Goal: Transaction & Acquisition: Download file/media

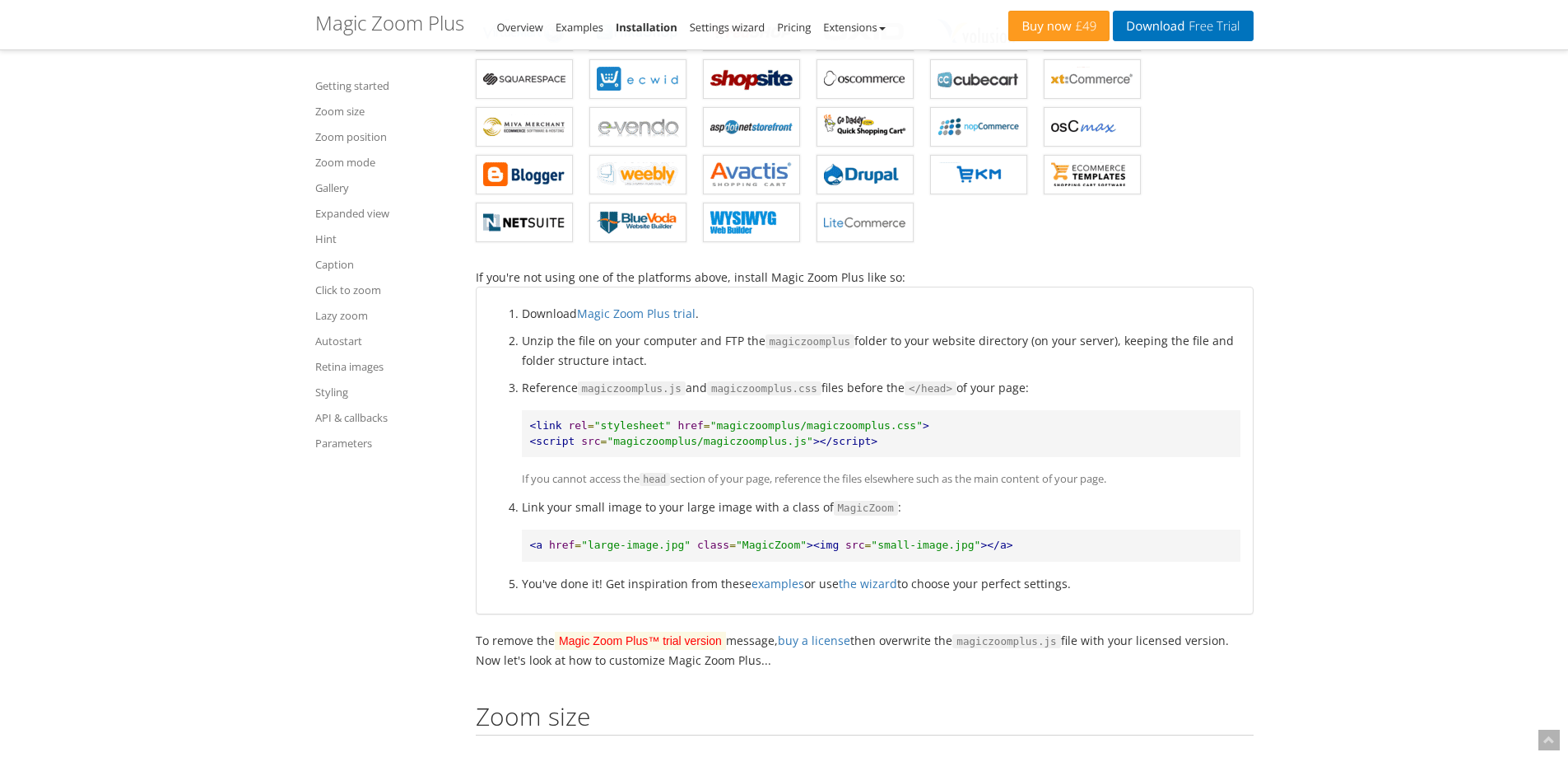
scroll to position [1647, 0]
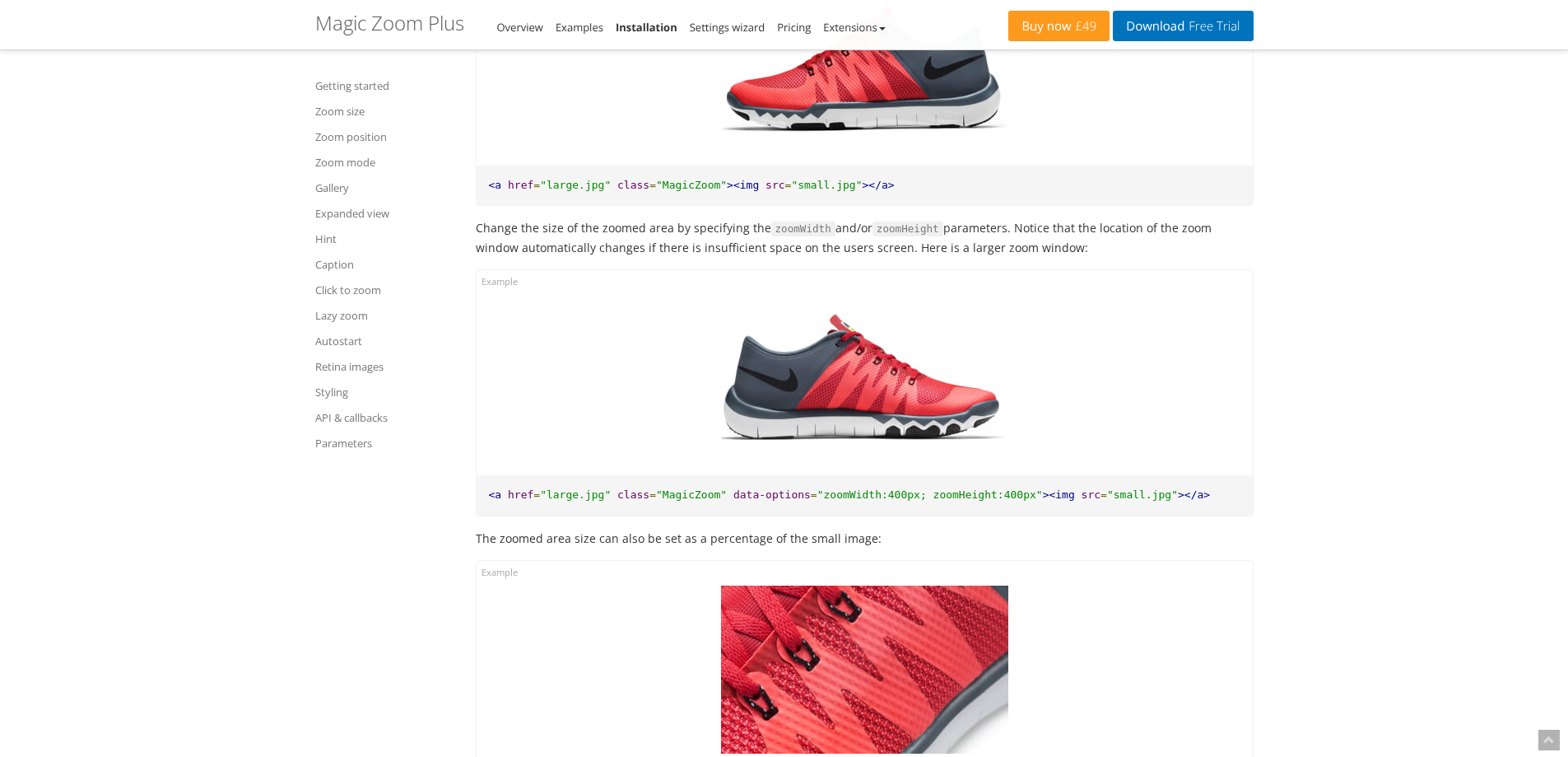
click at [479, 660] on div "Click to expand" at bounding box center [865, 663] width 776 height 205
click at [493, 576] on div "Click to expand" at bounding box center [865, 663] width 776 height 205
click at [495, 568] on div "Click to expand" at bounding box center [865, 663] width 776 height 205
click at [556, 497] on span ""large.jpg"" at bounding box center [575, 494] width 71 height 12
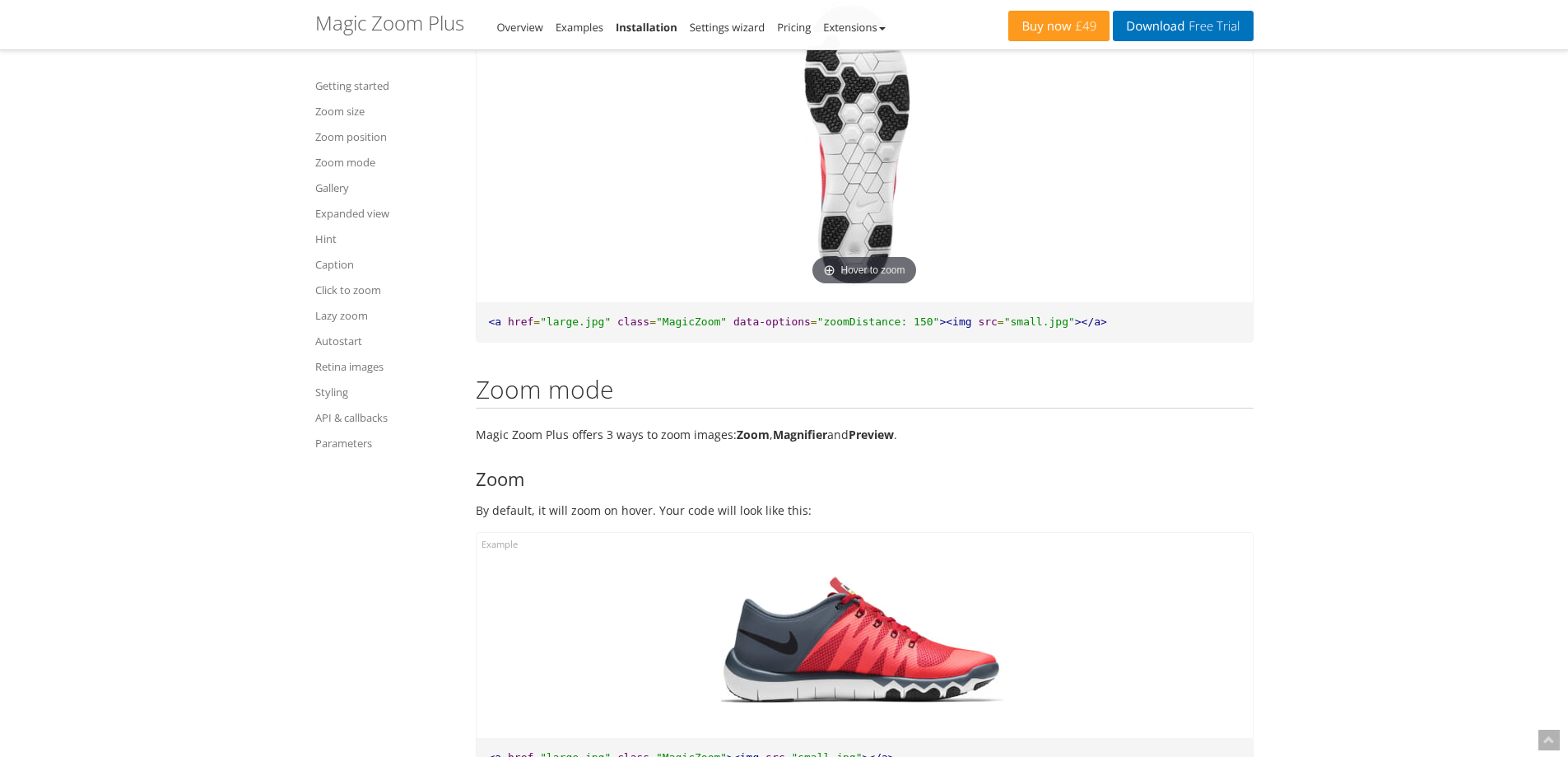
scroll to position [4529, 0]
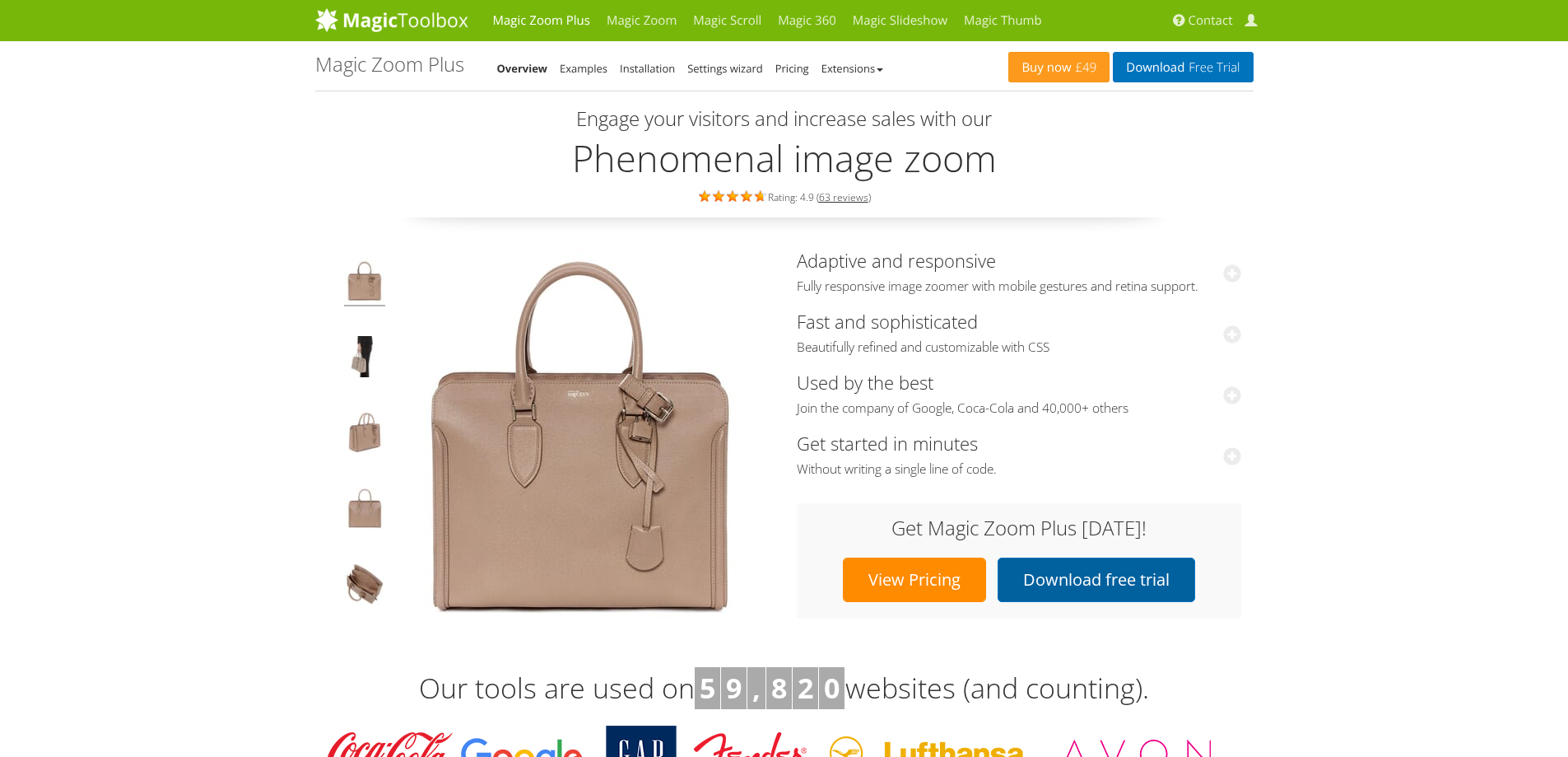
click at [1059, 583] on link "Download free trial" at bounding box center [1096, 579] width 198 height 45
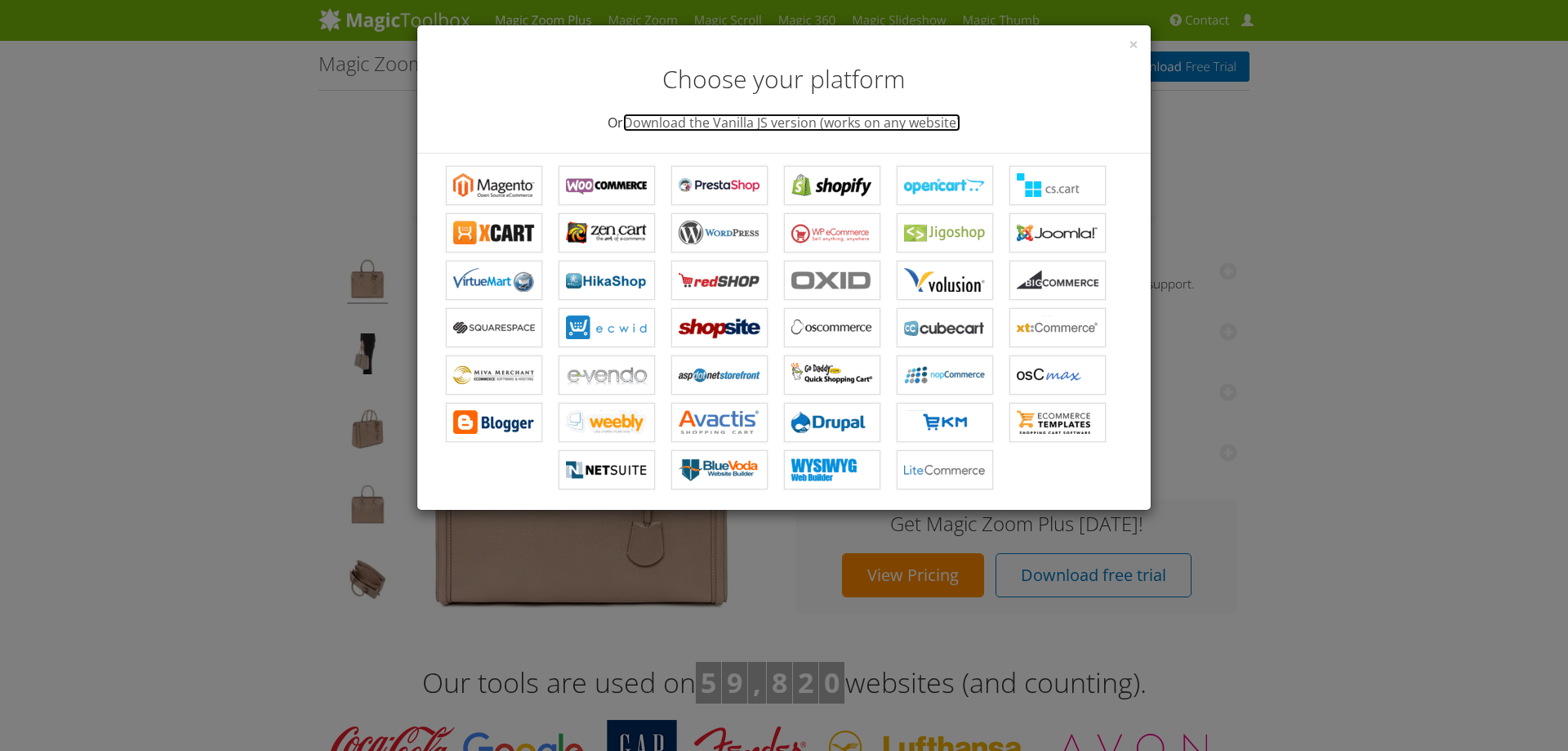
click at [787, 125] on link "Download the Vanilla JS version (works on any website)" at bounding box center [792, 122] width 337 height 18
click at [926, 489] on ul "Magic Zoom Plus for Magento Magic Zoom Plus for WooCommerce Magic Zoom Plus for…" at bounding box center [784, 332] width 709 height 332
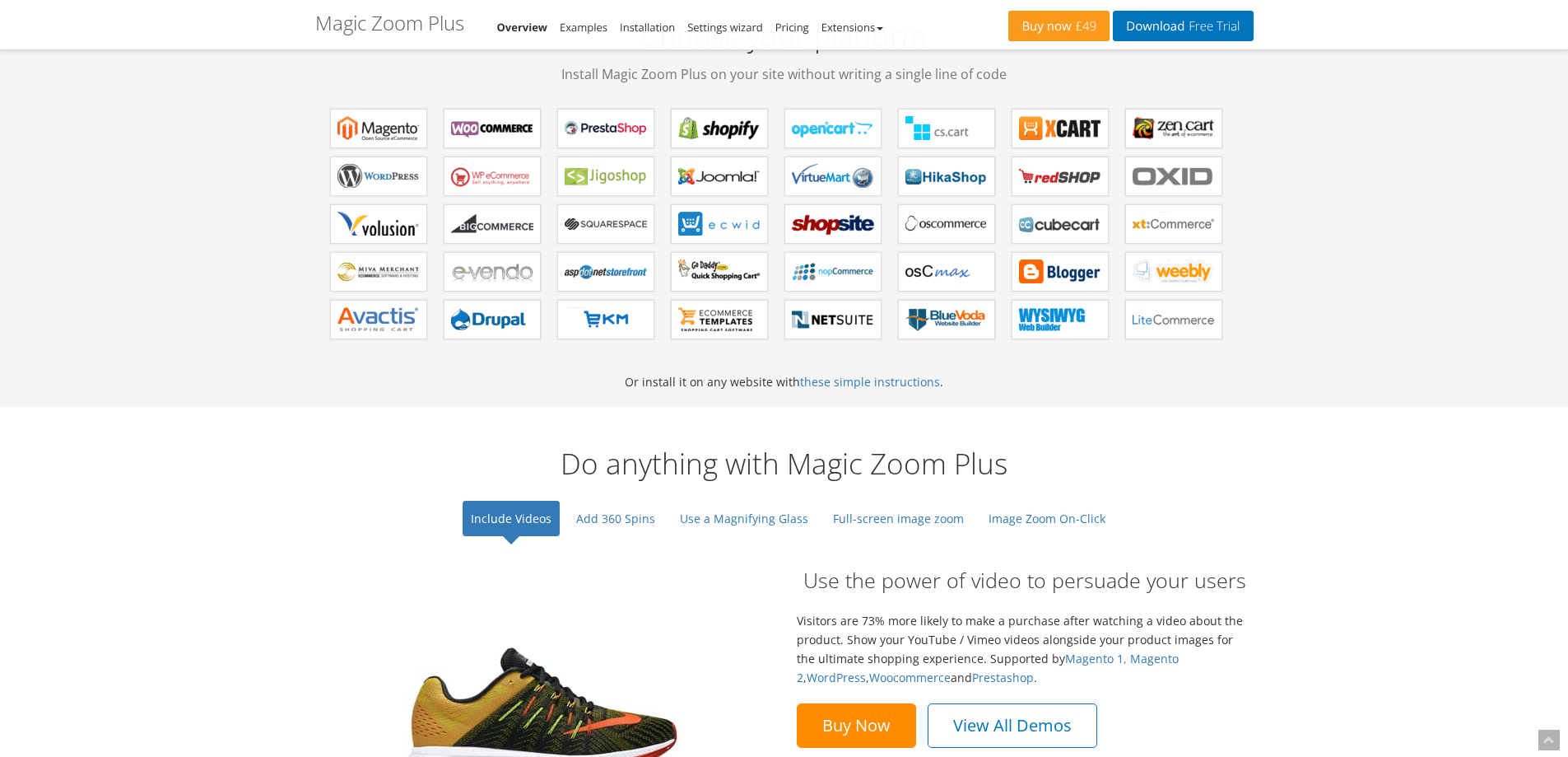
scroll to position [412, 0]
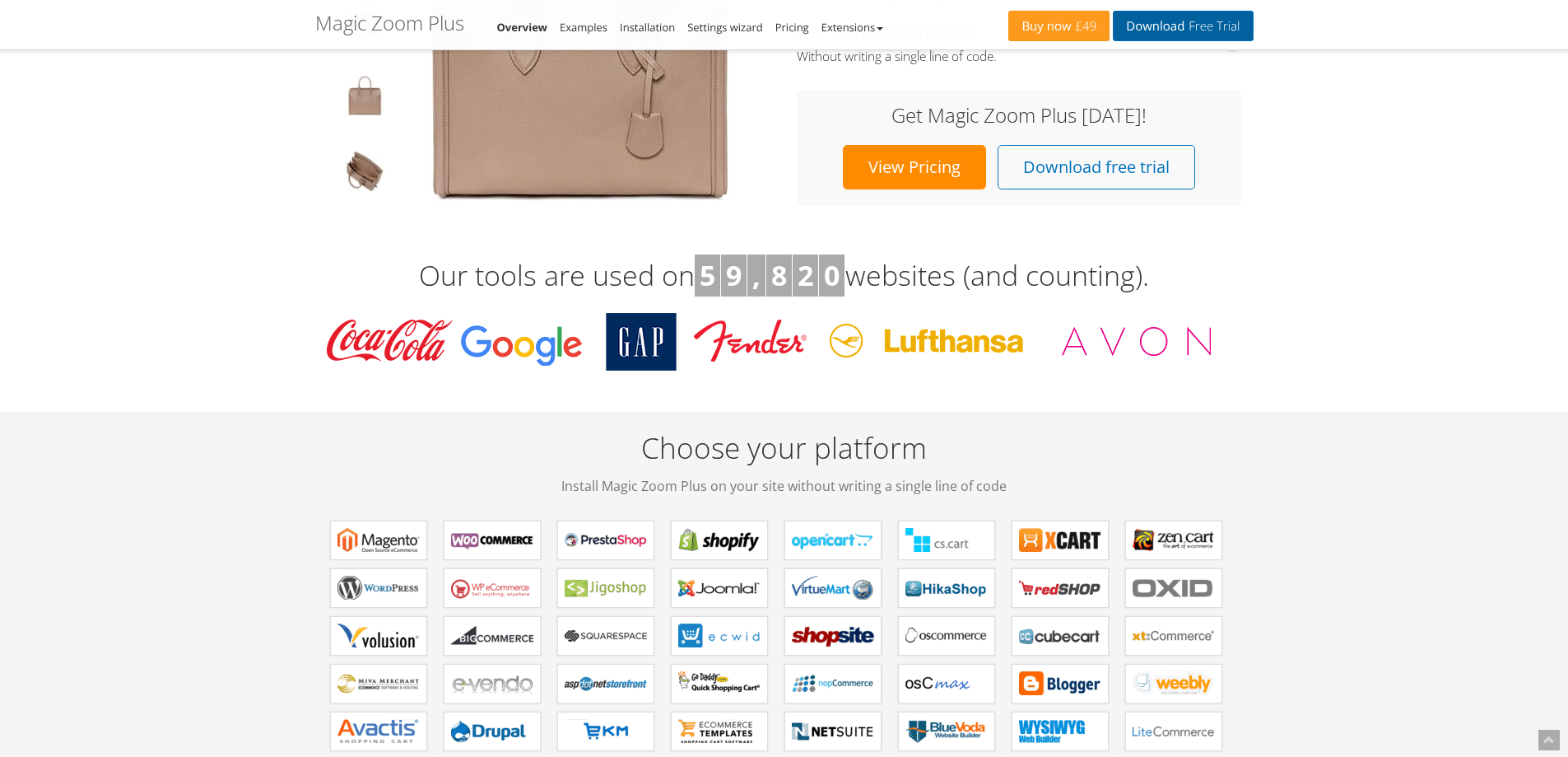
click at [1144, 32] on link "Download Free Trial" at bounding box center [1183, 26] width 140 height 31
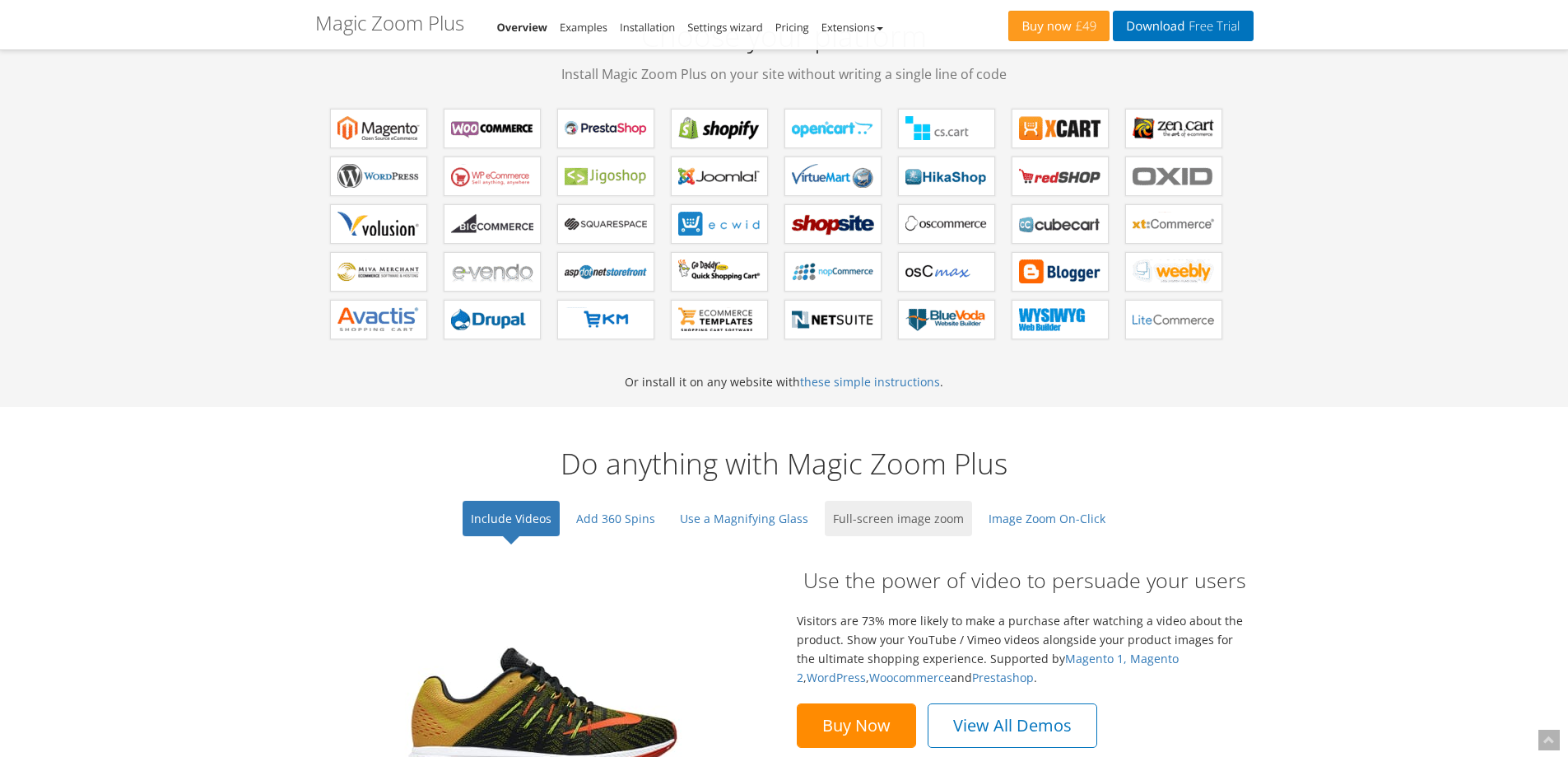
scroll to position [1235, 0]
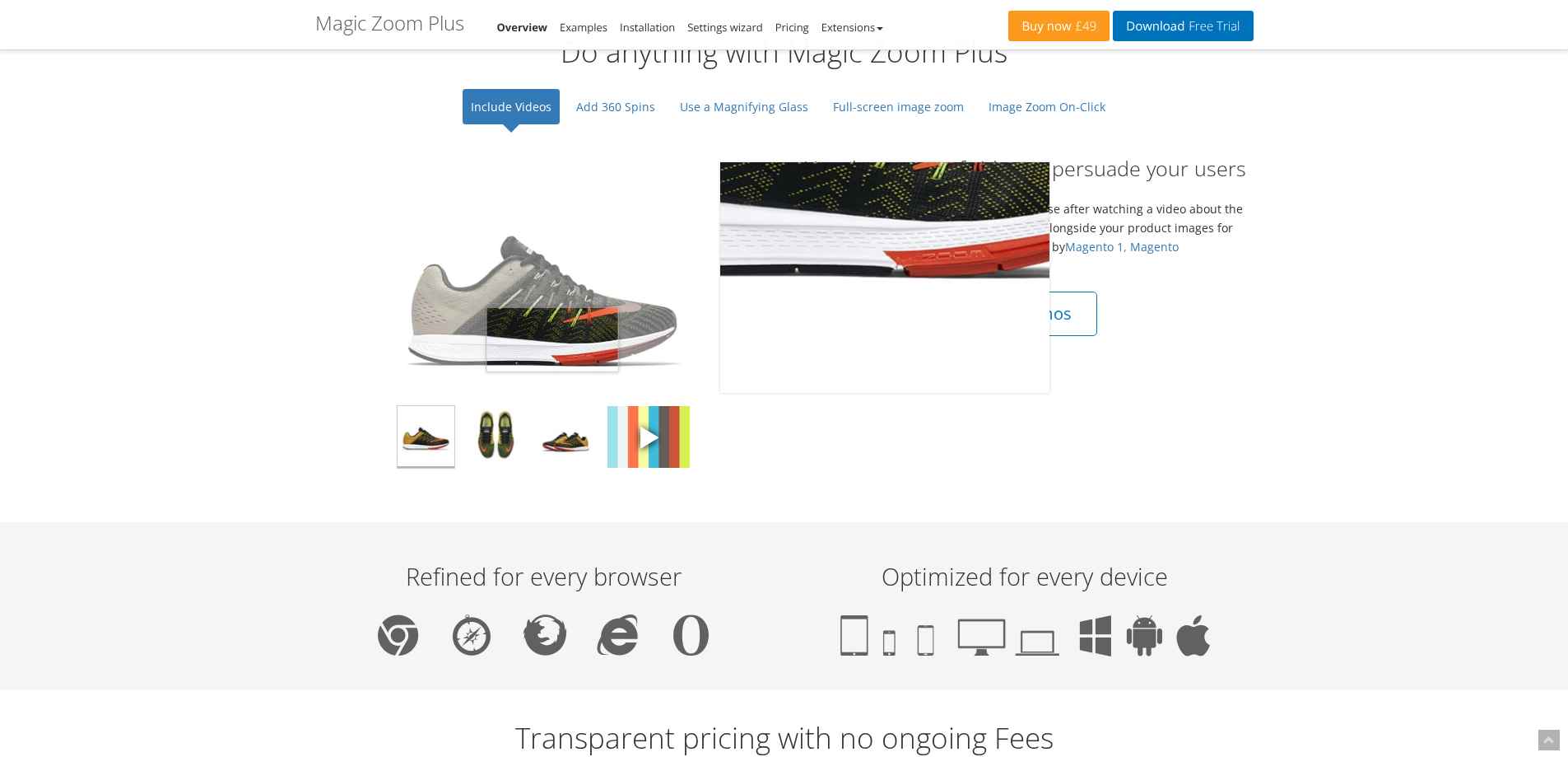
click at [549, 332] on img at bounding box center [543, 277] width 330 height 230
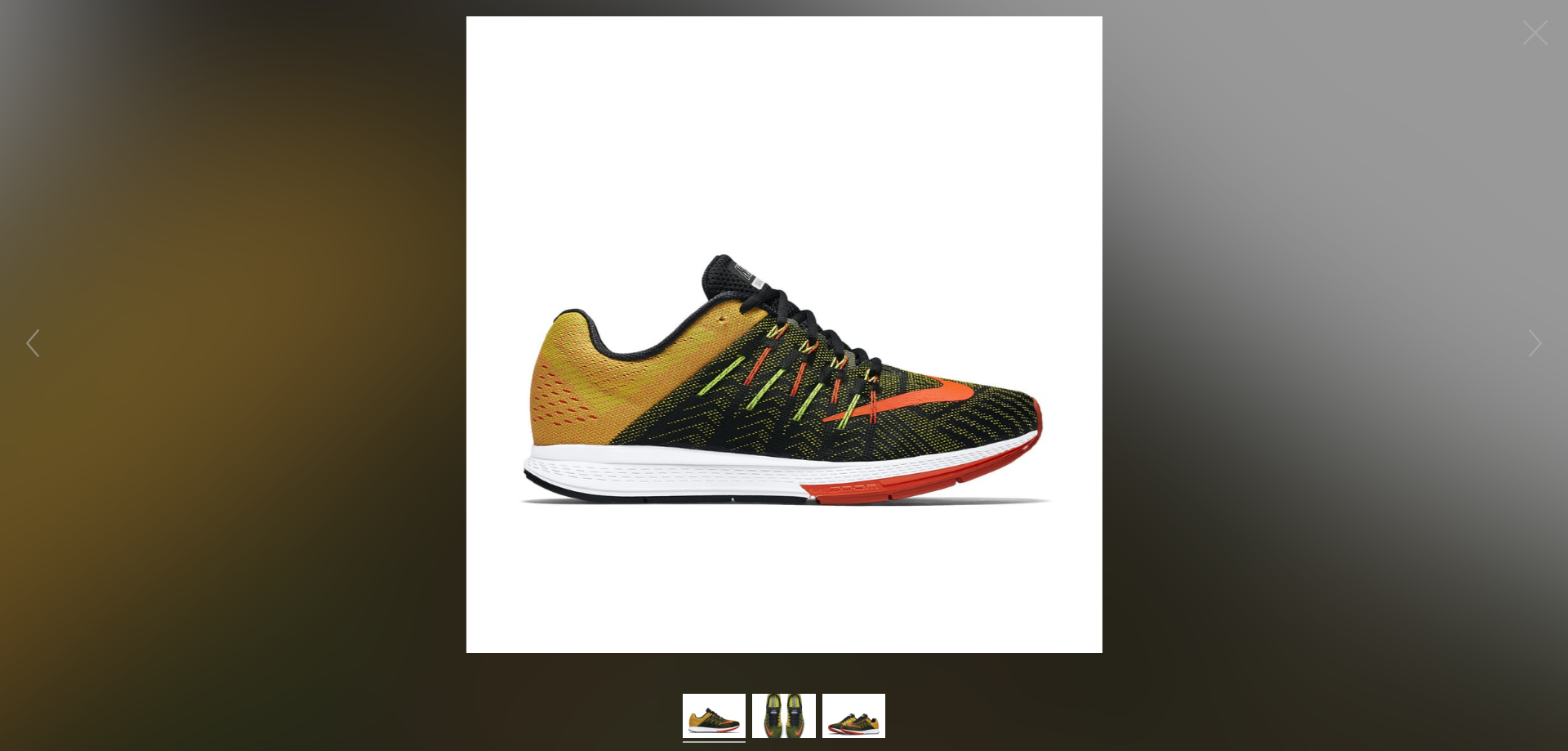
click at [545, 333] on img at bounding box center [784, 334] width 636 height 636
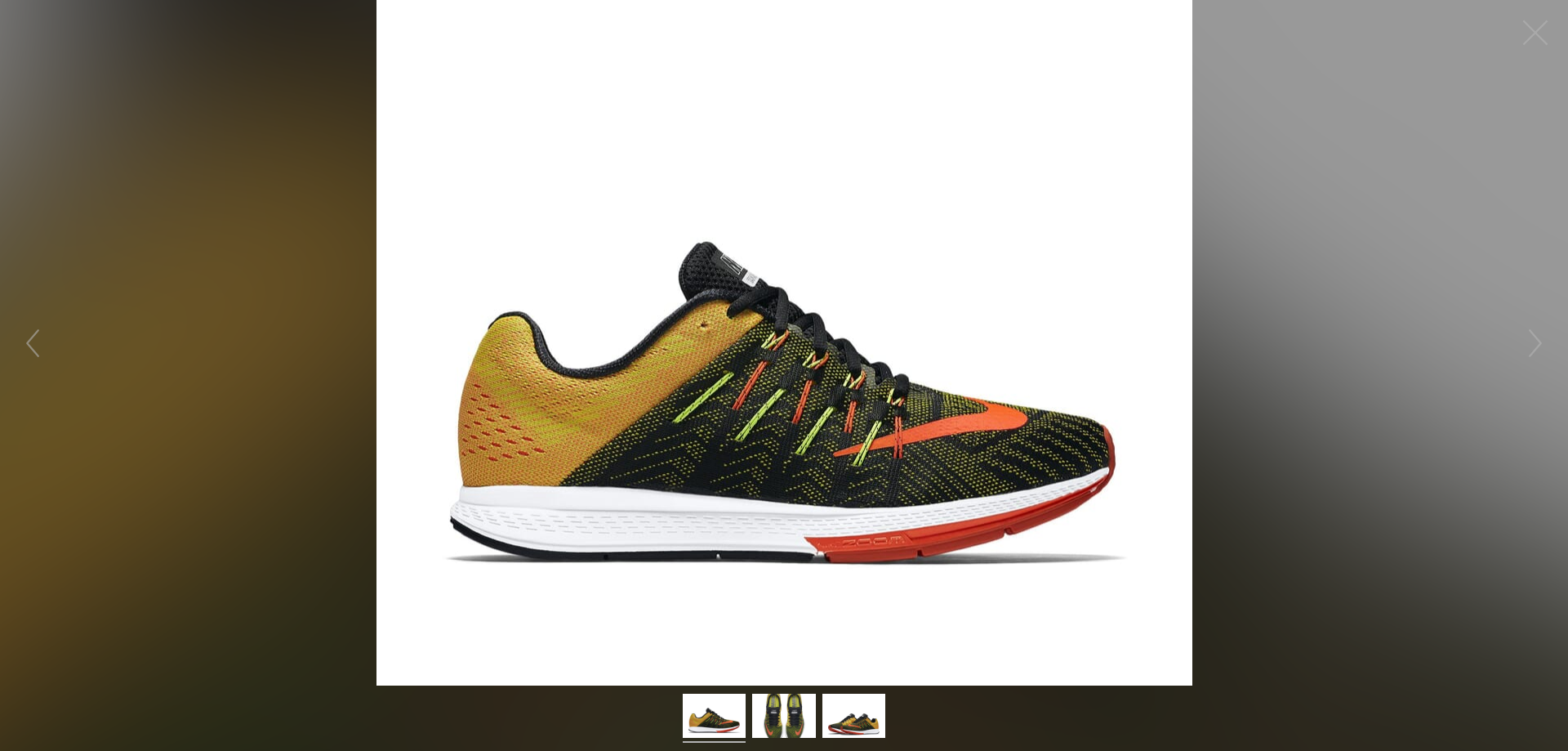
click at [133, 85] on figure "Click to expand" at bounding box center [784, 342] width 1568 height 686
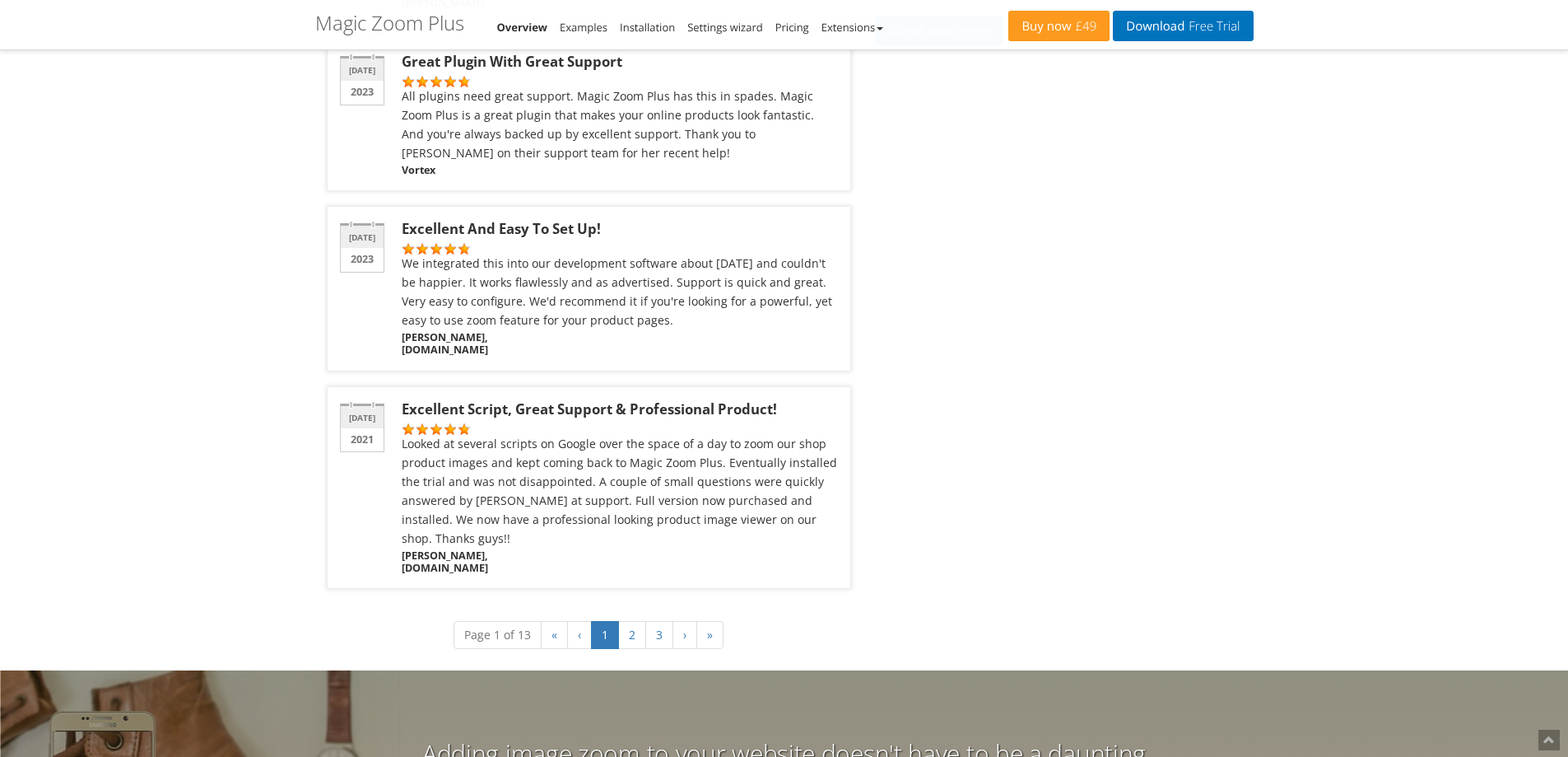
scroll to position [3706, 0]
